Goal: Information Seeking & Learning: Learn about a topic

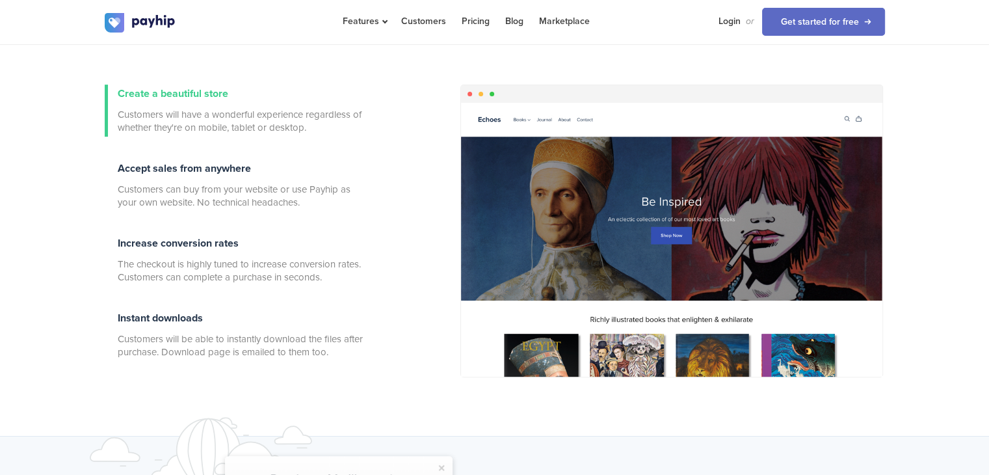
scroll to position [449, 0]
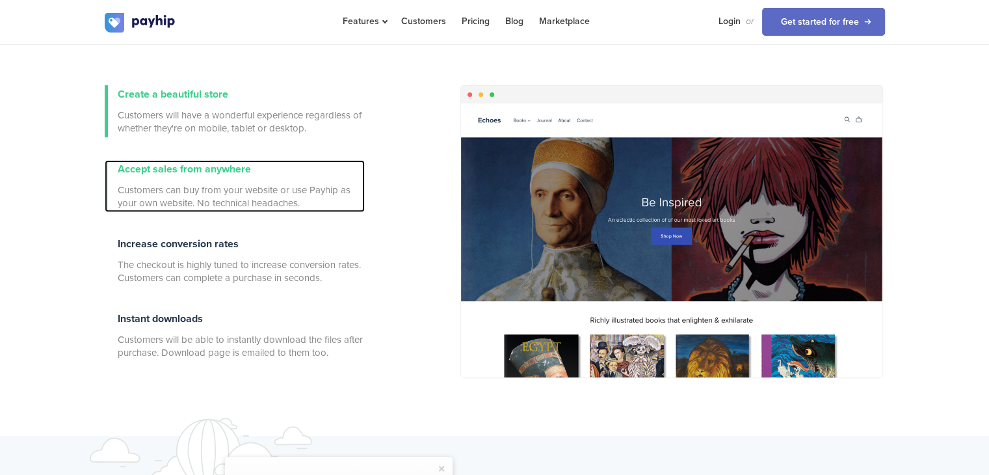
click at [215, 172] on span "Accept sales from anywhere" at bounding box center [184, 169] width 133 height 13
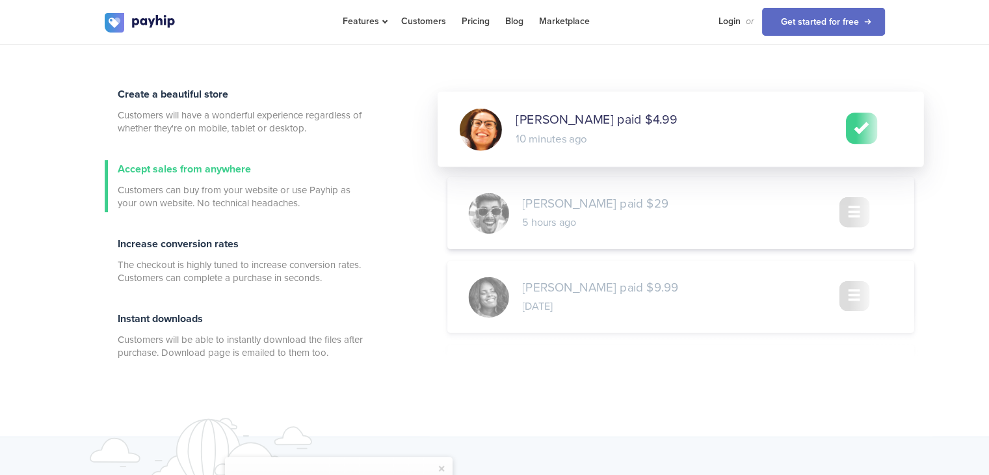
click at [575, 128] on span at bounding box center [681, 128] width 487 height 75
click at [253, 180] on div "Accept sales from anywhere Customers can buy from your website or use Payhip as…" at bounding box center [241, 186] width 247 height 52
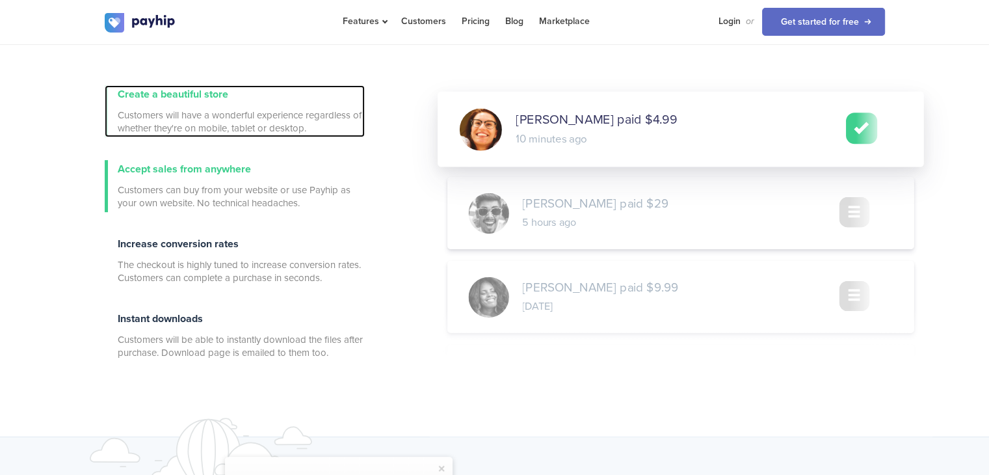
click at [256, 118] on span "Customers will have a wonderful experience regardless of whether they're on mob…" at bounding box center [241, 122] width 247 height 26
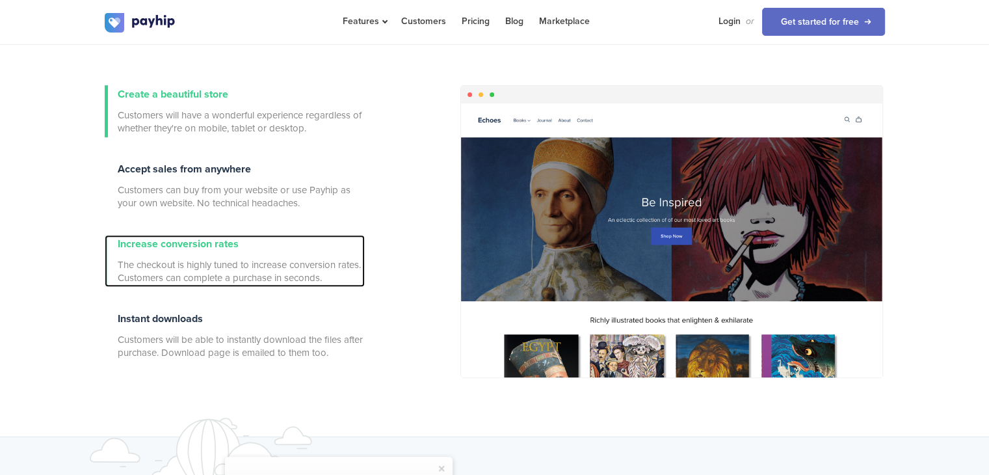
click at [234, 237] on span "Increase conversion rates" at bounding box center [178, 243] width 121 height 13
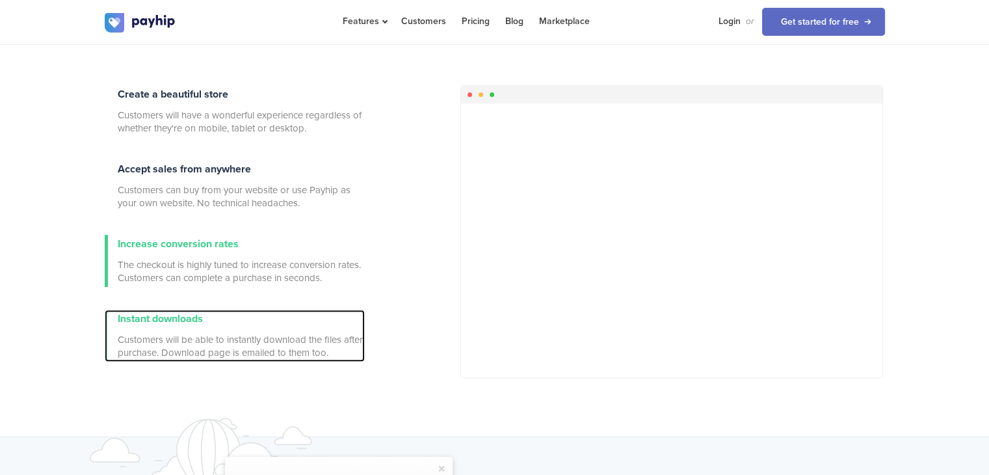
click at [226, 318] on div "Instant downloads Customers will be able to instantly download the files after …" at bounding box center [241, 336] width 247 height 52
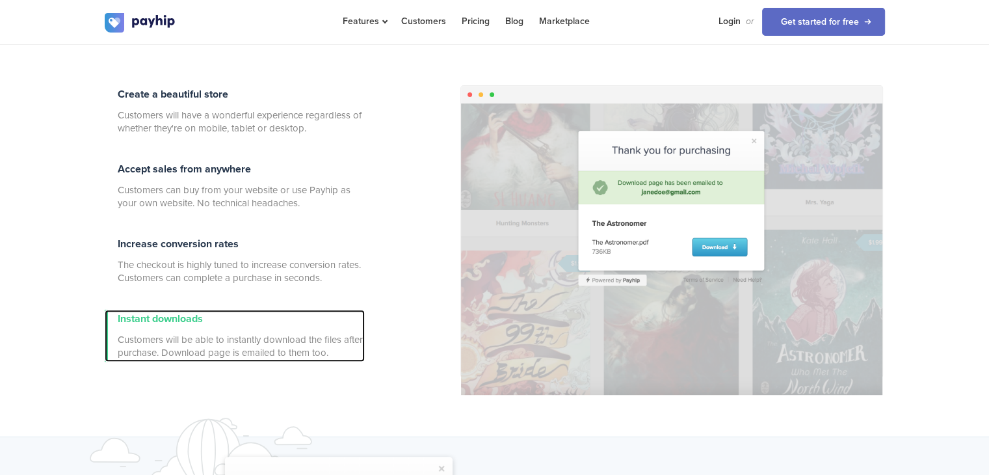
click at [240, 337] on span "Customers will be able to instantly download the files after purchase. Download…" at bounding box center [241, 346] width 247 height 26
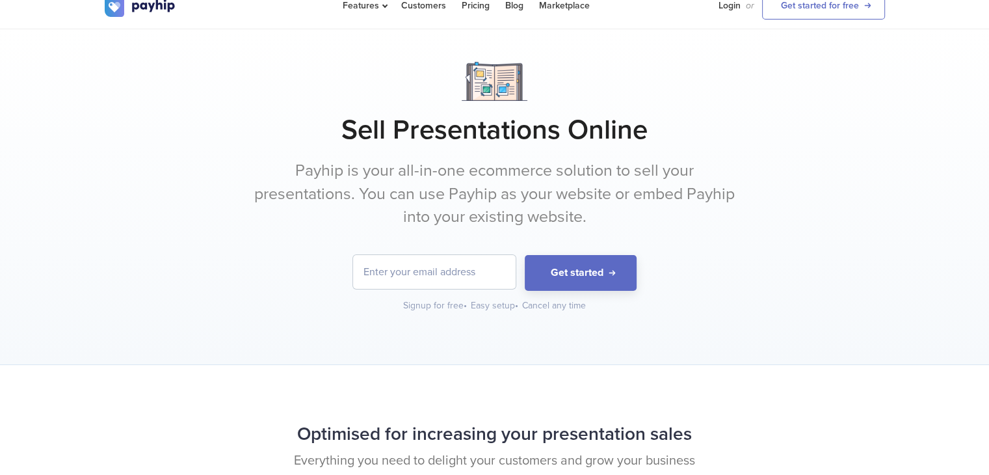
scroll to position [0, 0]
